Goal: Communication & Community: Ask a question

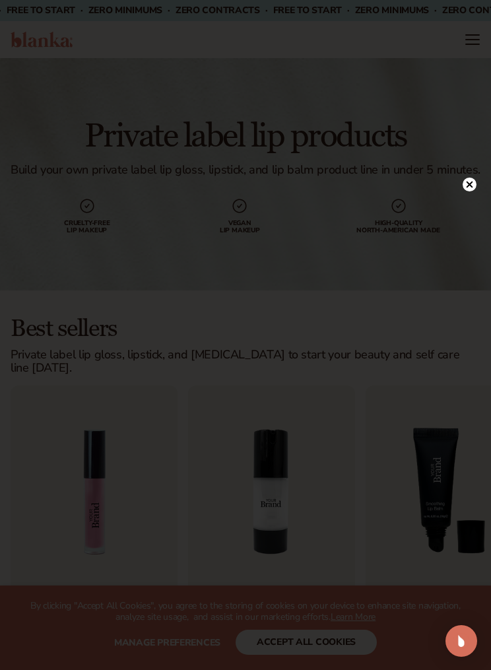
click at [463, 191] on icon at bounding box center [470, 184] width 14 height 14
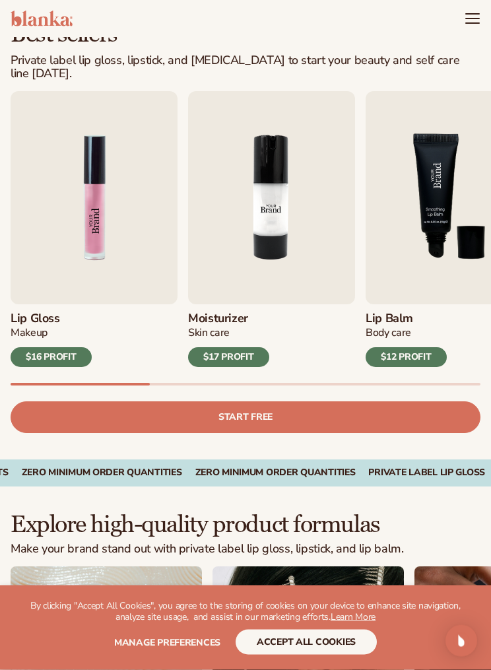
scroll to position [294, 0]
click at [28, 256] on img "1 / 9" at bounding box center [94, 197] width 167 height 213
click at [94, 217] on img "1 / 9" at bounding box center [94, 197] width 167 height 213
click at [46, 347] on div "$16 PROFIT" at bounding box center [51, 357] width 81 height 20
click at [80, 221] on img "1 / 9" at bounding box center [94, 197] width 167 height 213
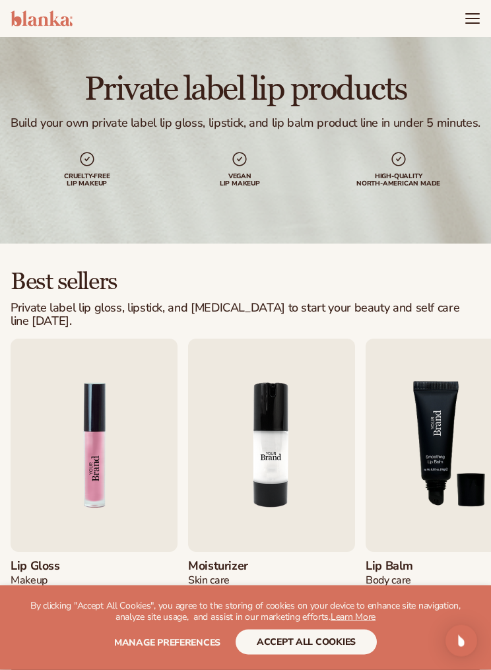
scroll to position [0, 0]
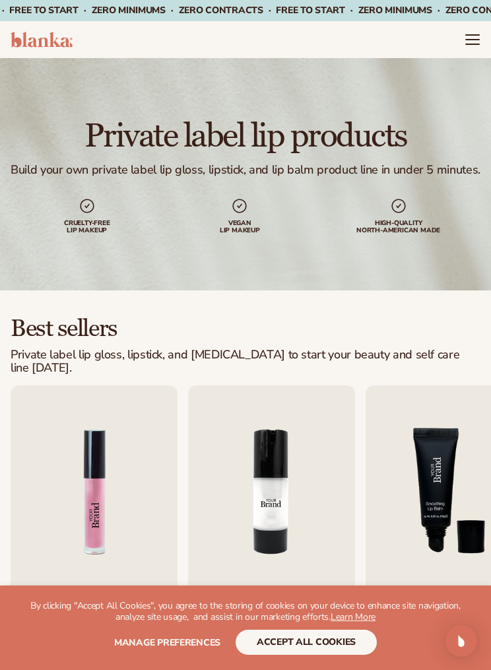
click at [469, 47] on icon "Menu" at bounding box center [472, 40] width 16 height 16
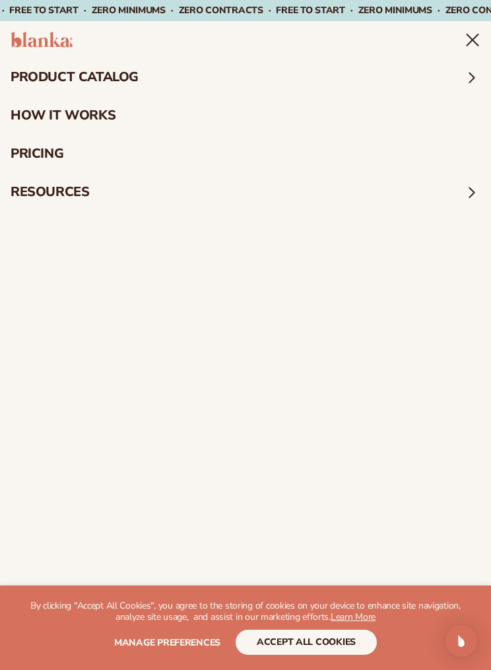
click at [32, 107] on link "How It Works" at bounding box center [245, 115] width 491 height 38
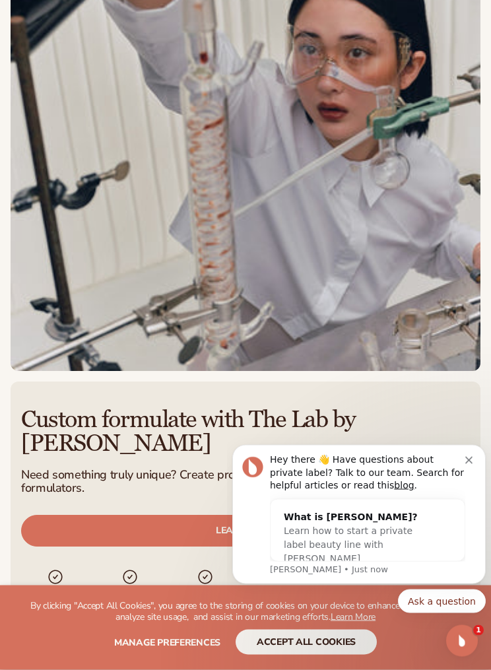
scroll to position [3949, 0]
click at [468, 639] on icon "Open Intercom Messenger" at bounding box center [462, 641] width 22 height 22
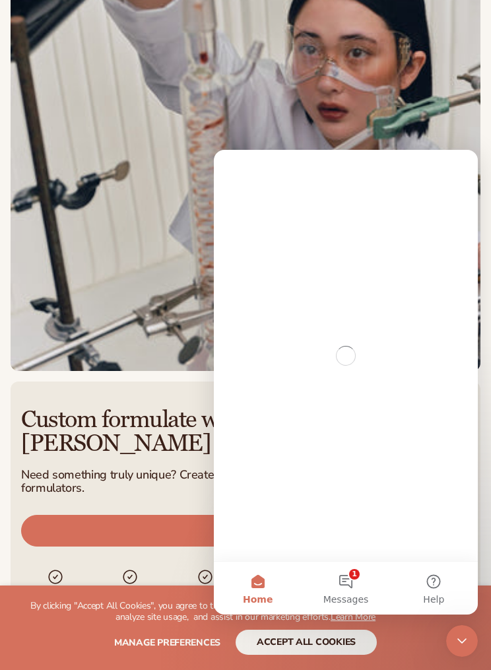
scroll to position [0, 0]
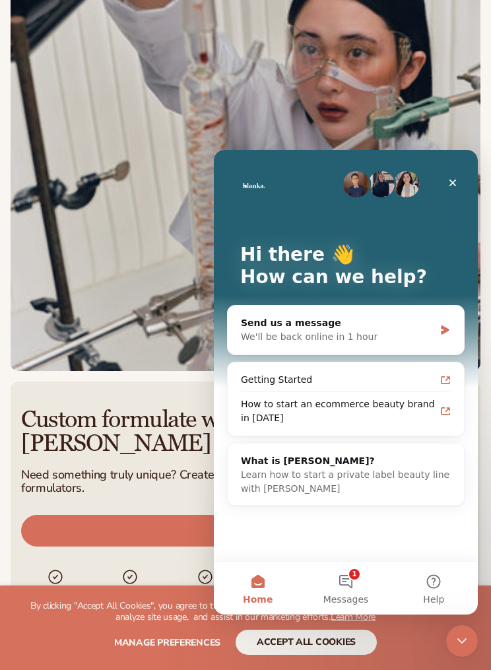
click at [359, 587] on button "1 Messages" at bounding box center [346, 587] width 88 height 53
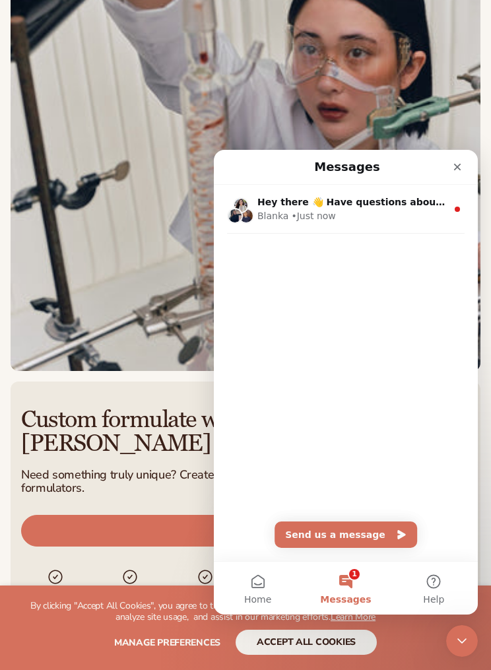
click at [404, 222] on div "[PERSON_NAME] • Just now" at bounding box center [351, 216] width 189 height 14
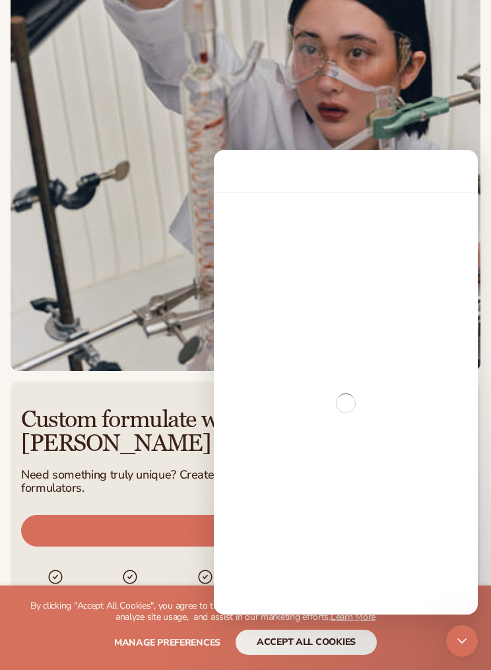
scroll to position [3893, 0]
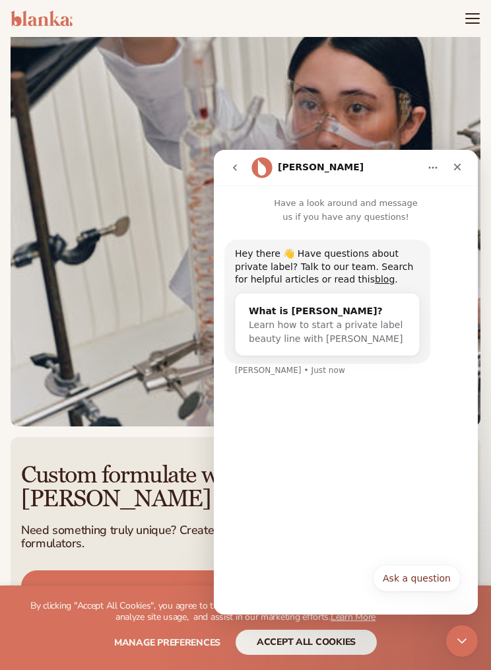
click at [423, 577] on button "Ask a question" at bounding box center [417, 578] width 88 height 26
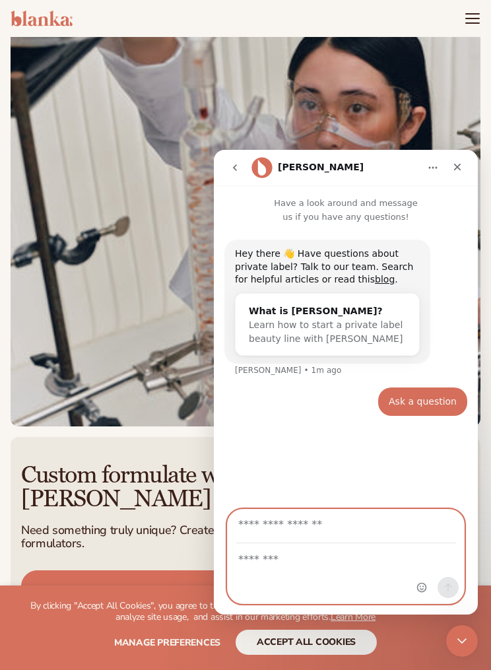
click at [346, 575] on textarea "Message…" at bounding box center [346, 560] width 236 height 32
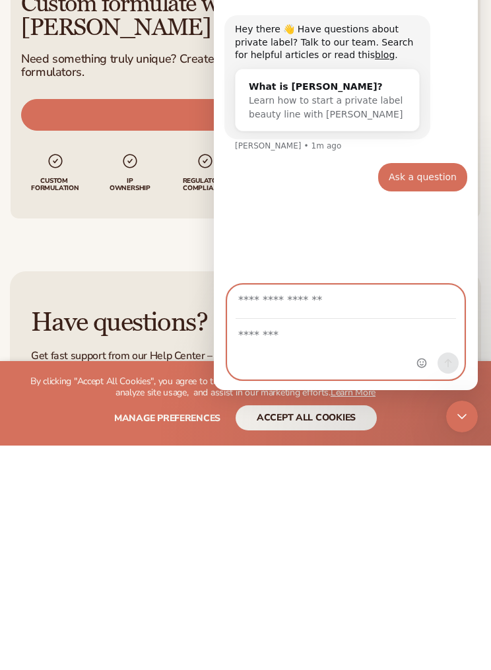
scroll to position [4223, 0]
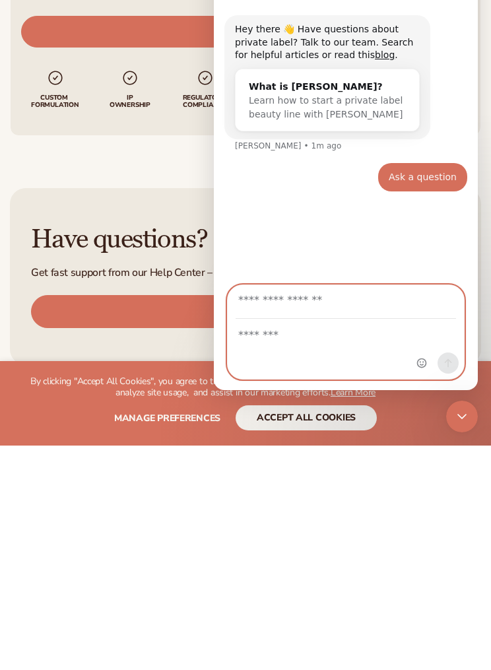
click at [351, 309] on input "Your email" at bounding box center [346, 302] width 220 height 34
type input "**********"
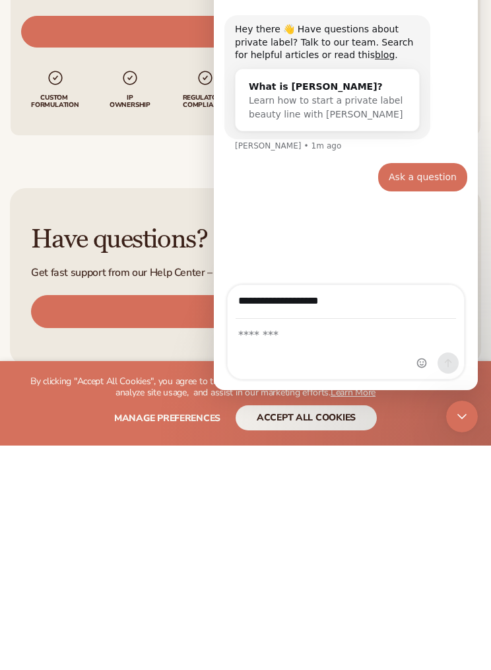
click at [349, 360] on div "Intercom messenger" at bounding box center [346, 348] width 236 height 59
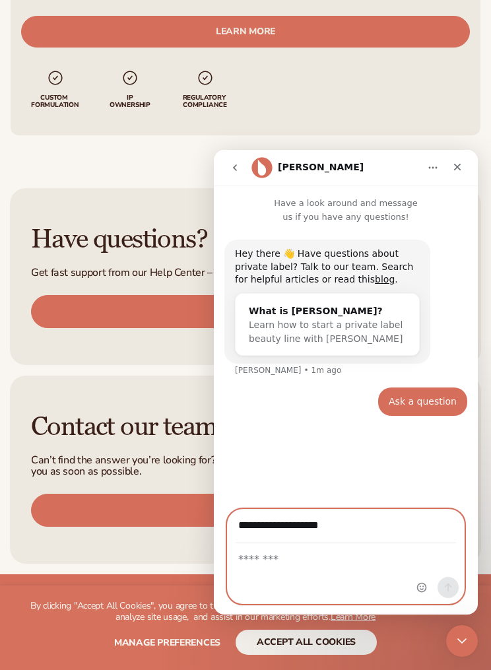
click at [334, 561] on textarea "Message…" at bounding box center [346, 560] width 236 height 32
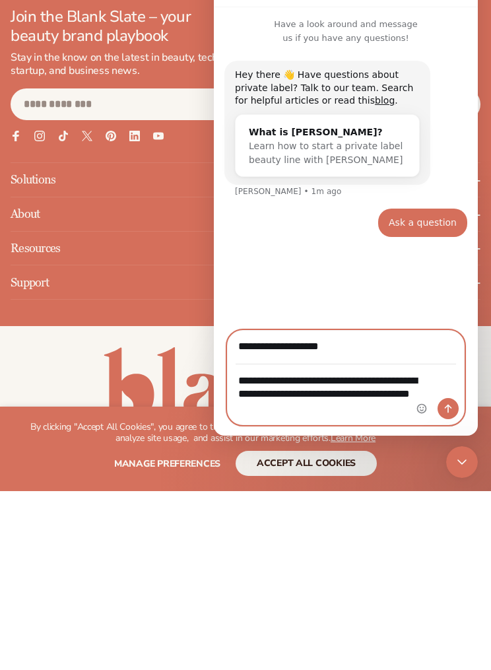
scroll to position [0, 0]
type textarea "**********"
click at [451, 415] on button "Send a message…" at bounding box center [447, 408] width 21 height 21
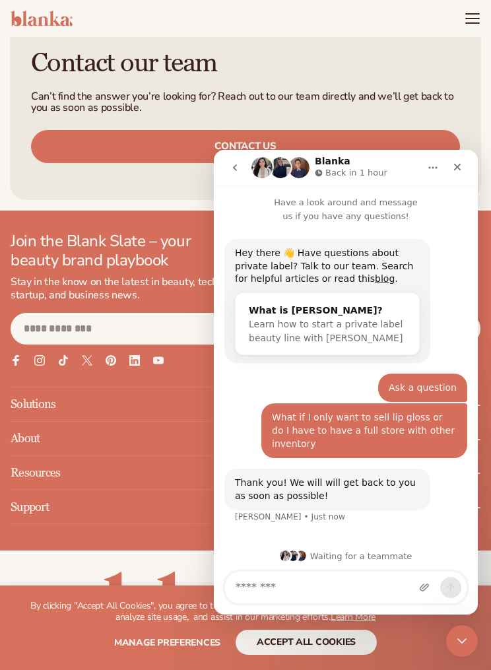
scroll to position [1, 0]
click at [0, 550] on div "© Blanka Inc. 2025 Privacy policy Terms of service Contact information Cookie p…" at bounding box center [245, 625] width 491 height 151
click at [96, 571] on div "© Blanka Inc. 2025 Privacy policy Terms of service Contact information Cookie p…" at bounding box center [245, 625] width 491 height 109
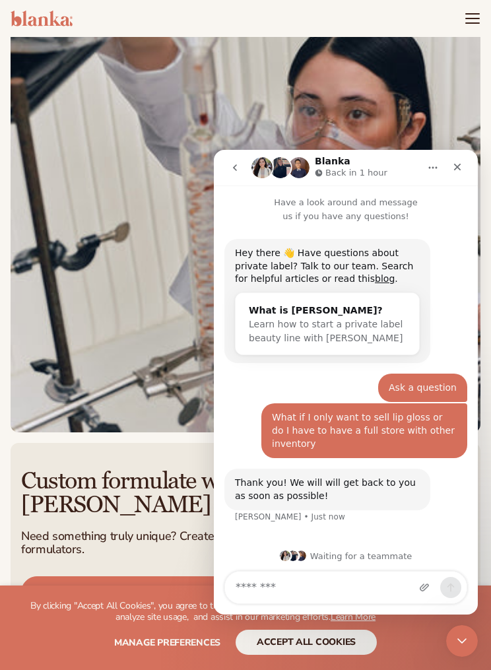
scroll to position [3886, 0]
